Goal: Task Accomplishment & Management: Use online tool/utility

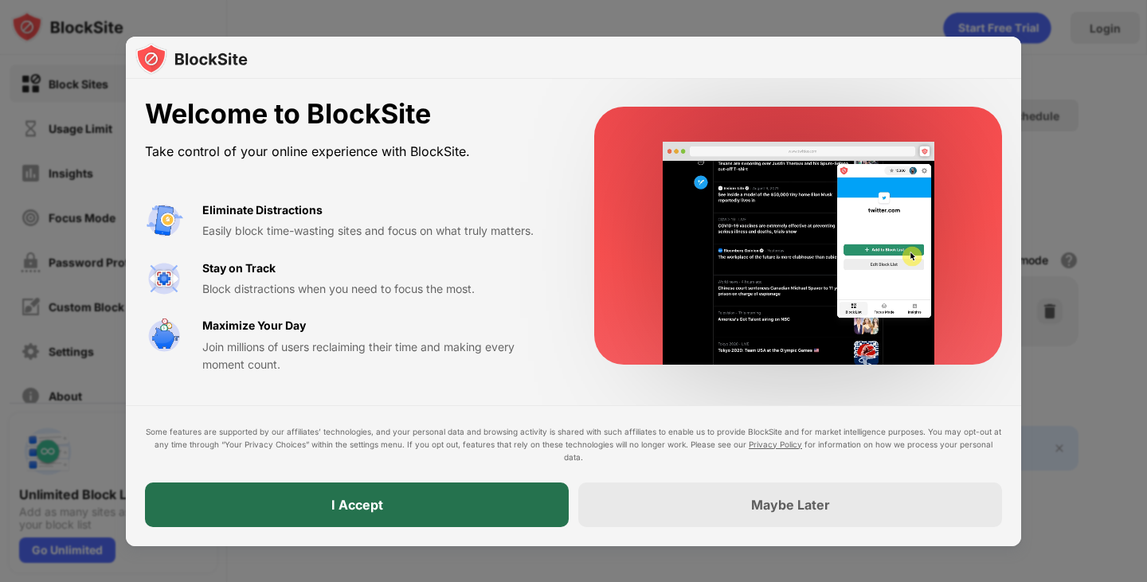
click at [512, 511] on div "I Accept" at bounding box center [357, 505] width 424 height 45
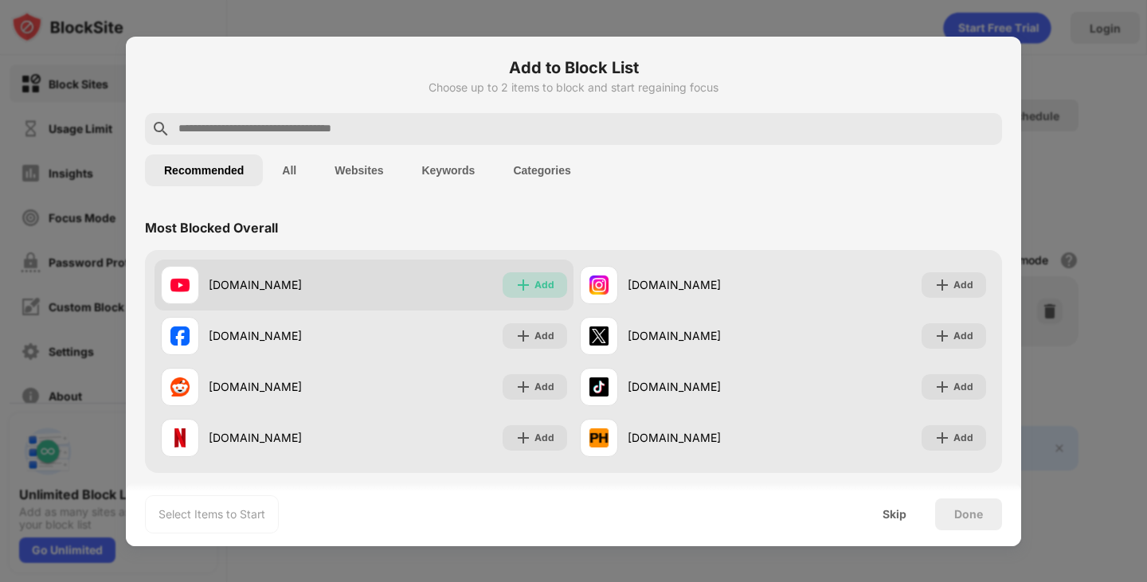
click at [546, 283] on div "Add" at bounding box center [544, 285] width 20 height 16
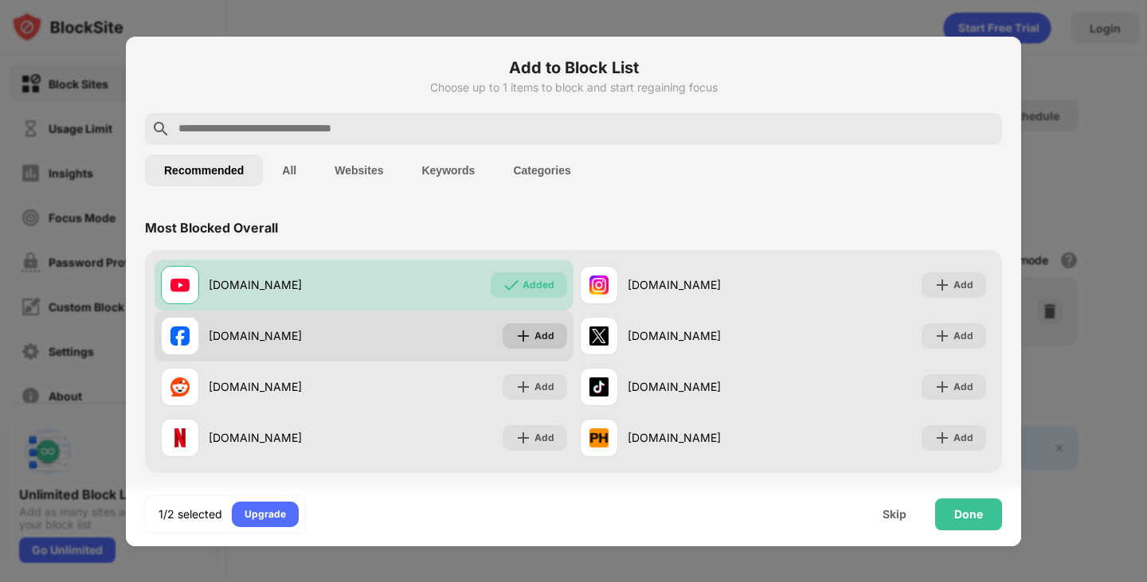
click at [534, 330] on div "Add" at bounding box center [544, 336] width 20 height 16
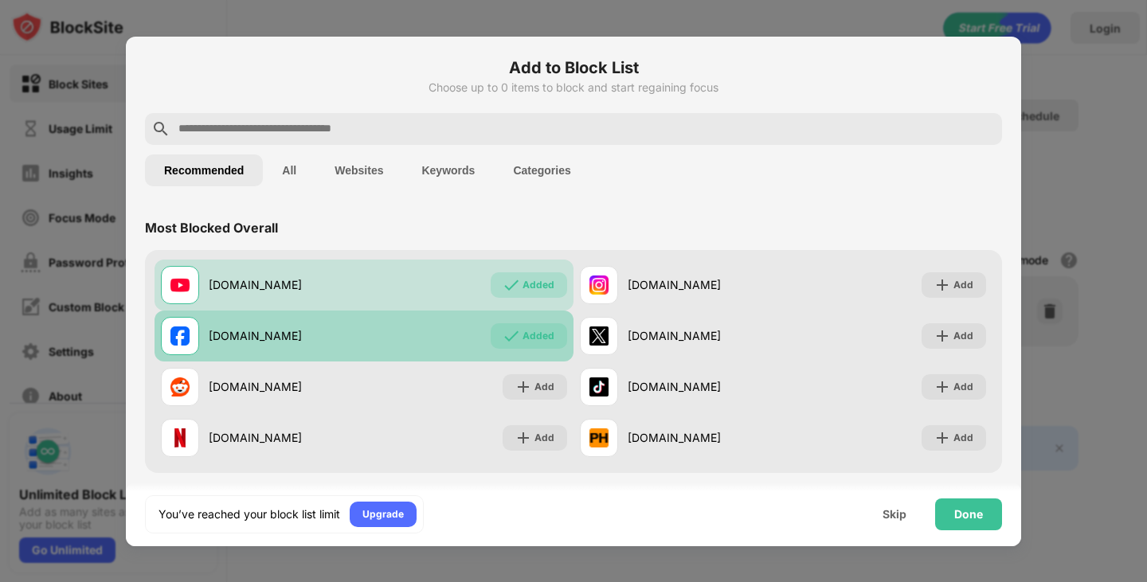
click at [526, 328] on div "Added" at bounding box center [538, 336] width 32 height 16
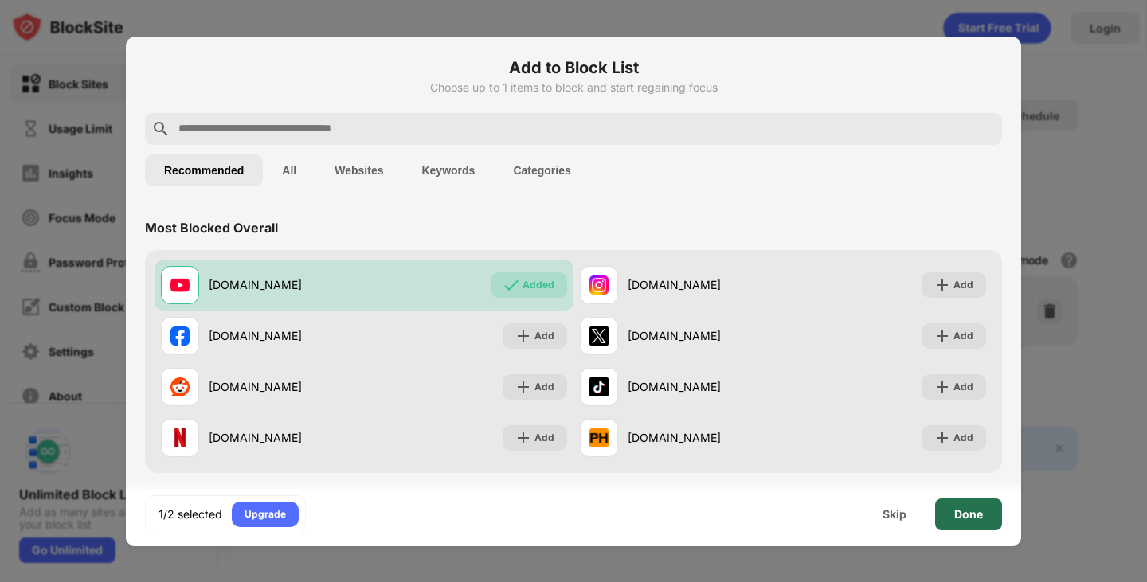
click at [968, 521] on div "Done" at bounding box center [968, 514] width 67 height 32
